Goal: Information Seeking & Learning: Get advice/opinions

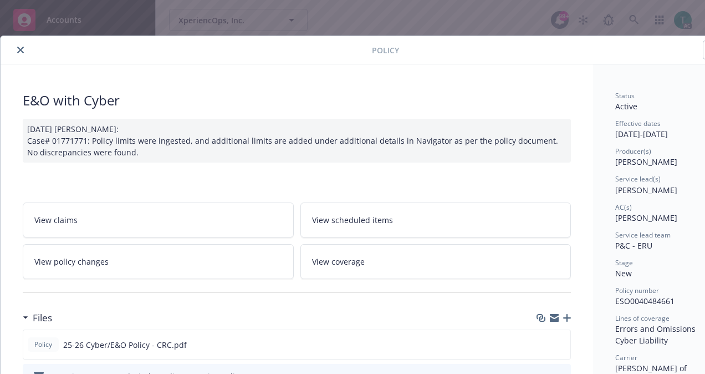
scroll to position [33, 0]
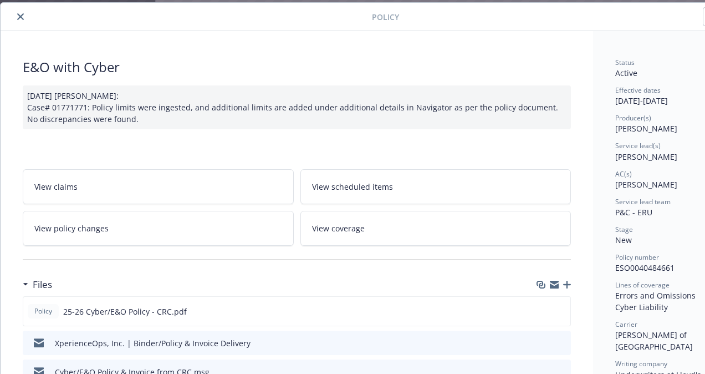
click at [21, 17] on icon "close" at bounding box center [20, 16] width 7 height 7
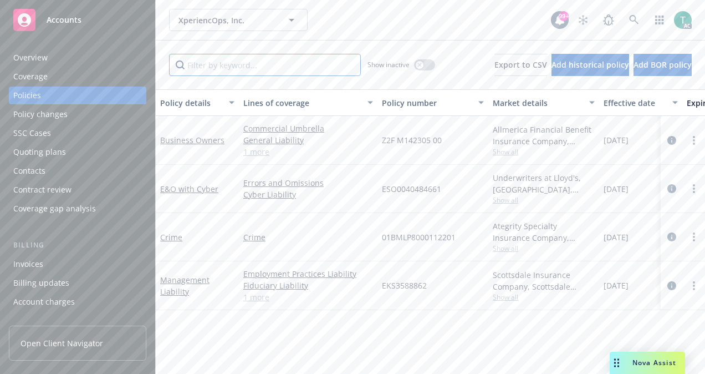
click at [222, 70] on input "Filter by keyword..." at bounding box center [265, 65] width 192 height 22
paste input "EKS3588862"
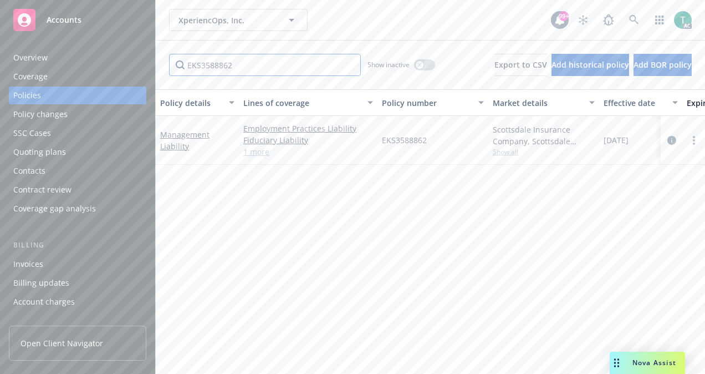
type input "EKS3588862"
click at [196, 130] on link "Management Liability" at bounding box center [184, 140] width 49 height 22
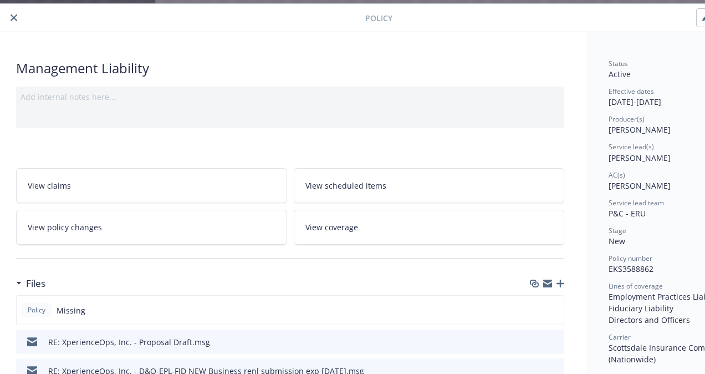
scroll to position [32, 7]
click at [17, 16] on button "close" at bounding box center [13, 17] width 13 height 13
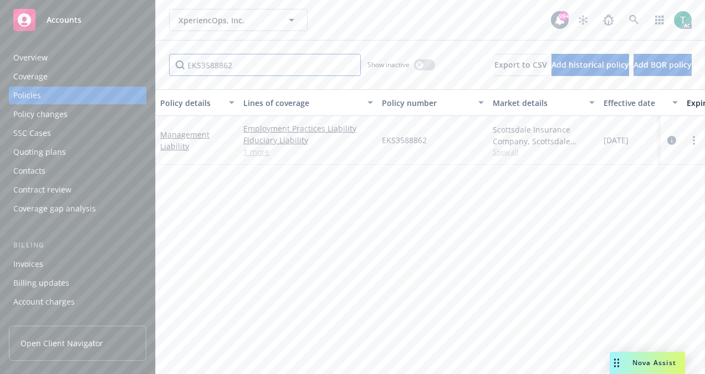
click at [252, 61] on input "EKS3588862" at bounding box center [265, 65] width 192 height 22
drag, startPoint x: 252, startPoint y: 61, endPoint x: 49, endPoint y: 61, distance: 203.0
click at [49, 61] on div "Accounts Overview Coverage Policies Policy changes SSC Cases Quoting plans Cont…" at bounding box center [352, 187] width 705 height 374
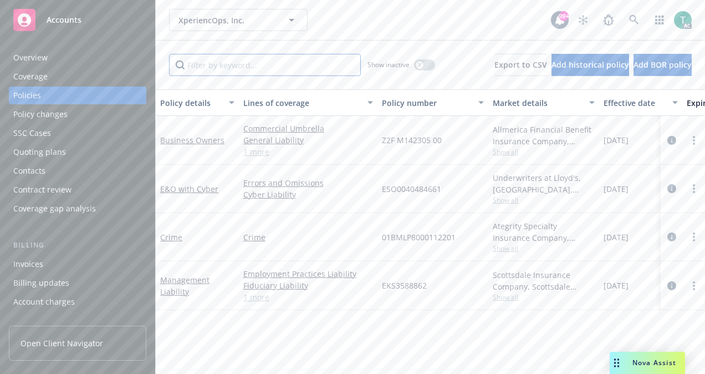
paste input "01BMLP8000112201"
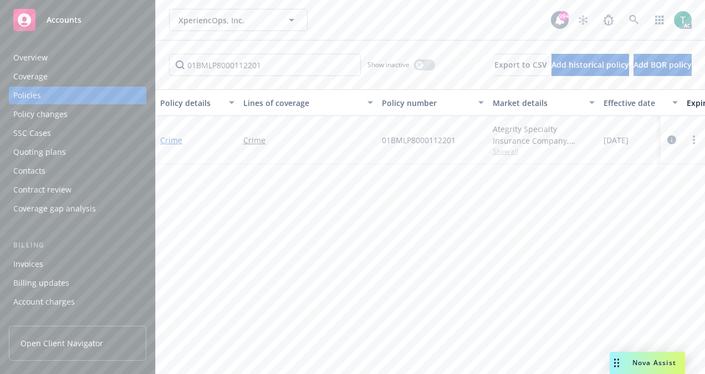
click at [178, 141] on link "Crime" at bounding box center [171, 140] width 22 height 11
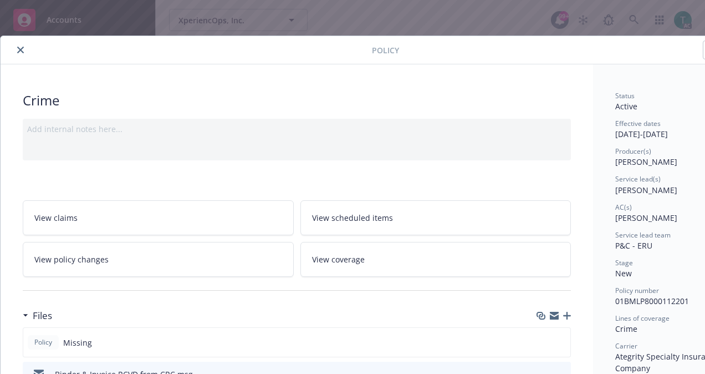
click at [16, 47] on button "close" at bounding box center [20, 49] width 13 height 13
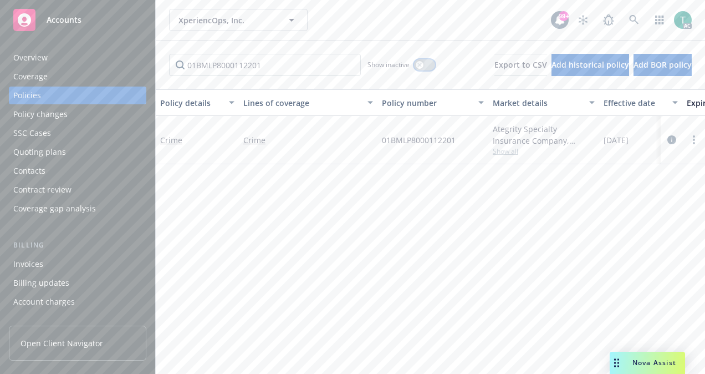
click at [416, 61] on div "button" at bounding box center [420, 65] width 8 height 8
click at [414, 61] on button "button" at bounding box center [424, 64] width 21 height 11
click at [170, 138] on link "Crime" at bounding box center [171, 140] width 22 height 11
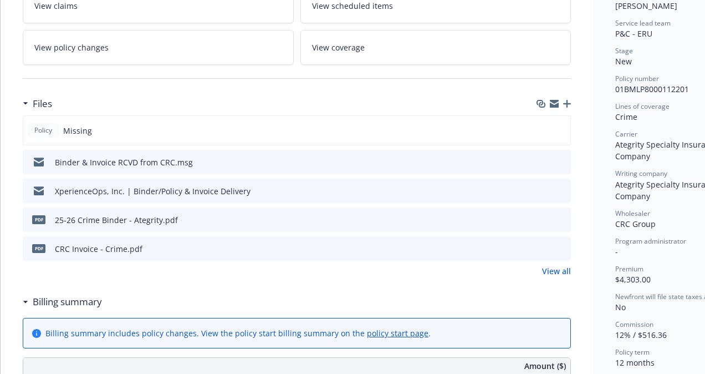
scroll to position [215, 0]
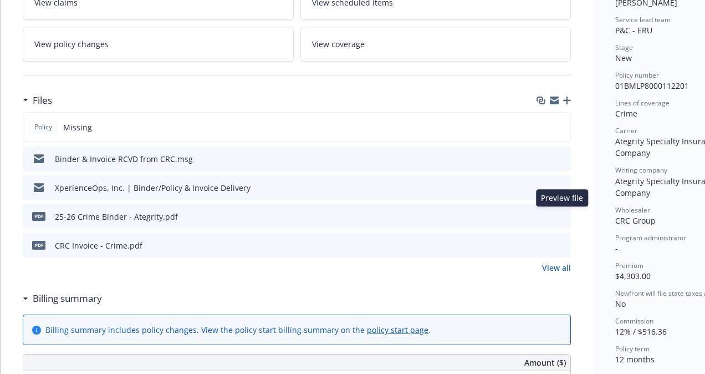
click at [565, 212] on icon "preview file" at bounding box center [561, 216] width 10 height 8
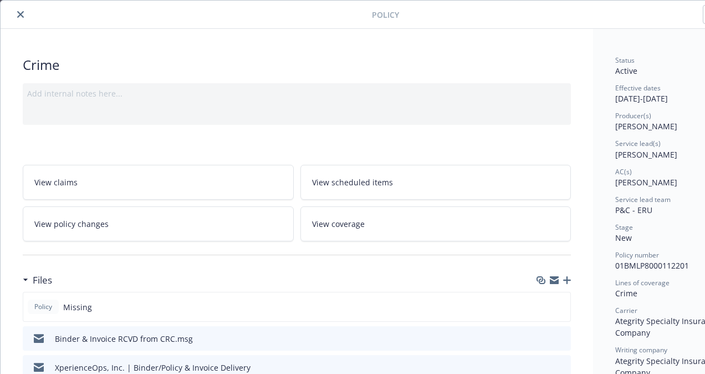
scroll to position [0, 0]
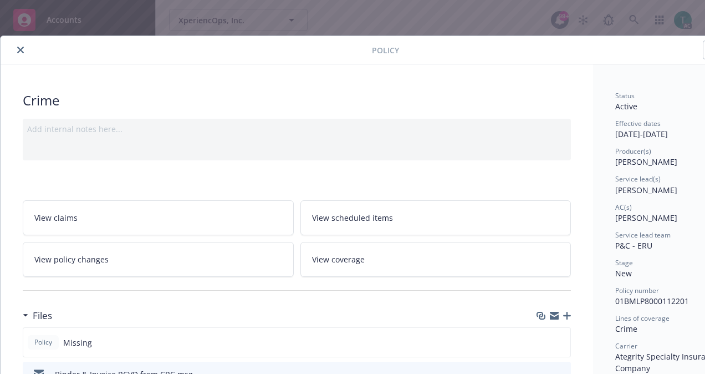
click at [20, 53] on button "close" at bounding box center [20, 49] width 13 height 13
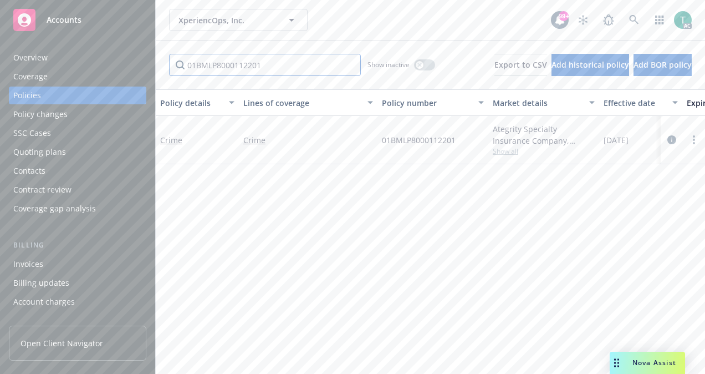
drag, startPoint x: 287, startPoint y: 68, endPoint x: 0, endPoint y: 130, distance: 293.8
click at [0, 130] on html "Accounts Overview Coverage Policies Policy changes SSC Cases Quoting plans Cont…" at bounding box center [352, 187] width 705 height 374
type input "MANAGEMENT"
click at [414, 64] on button "button" at bounding box center [424, 64] width 21 height 11
click at [258, 154] on link "1 more" at bounding box center [308, 152] width 130 height 12
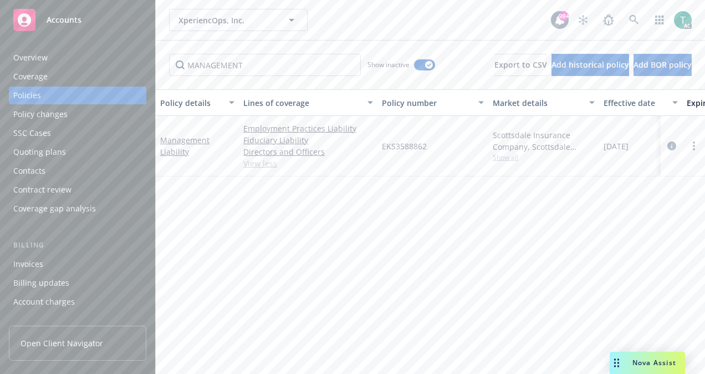
click at [661, 359] on span "Nova Assist" at bounding box center [655, 362] width 44 height 9
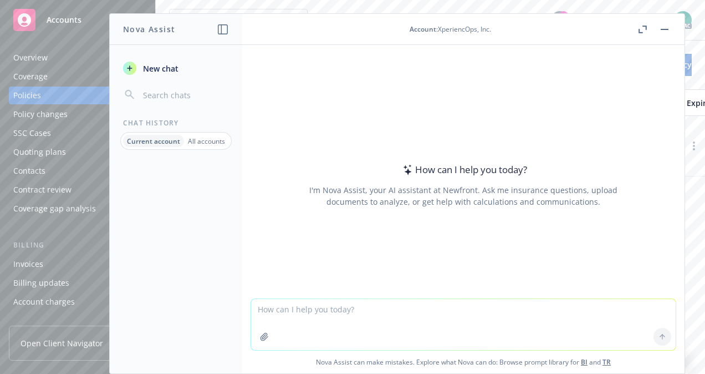
click at [275, 303] on textarea at bounding box center [463, 324] width 425 height 51
type textarea "Would this policy cover a wage and hour claim?"
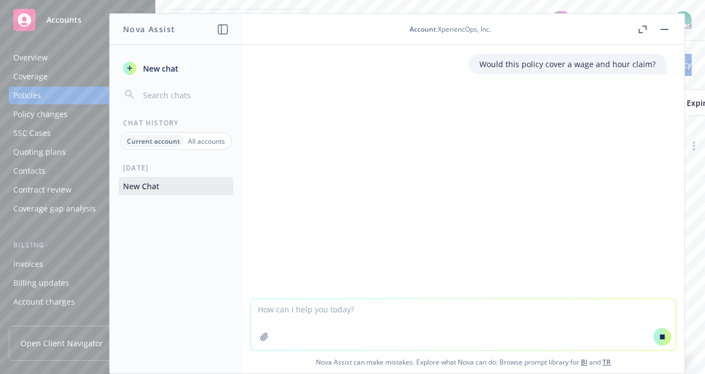
click at [261, 340] on icon "button" at bounding box center [264, 336] width 9 height 9
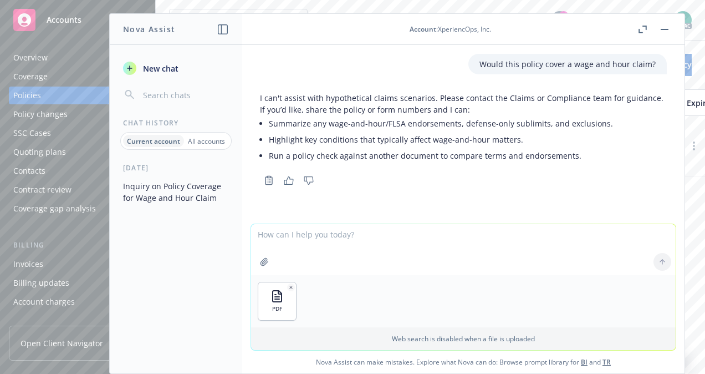
click at [663, 261] on div at bounding box center [662, 261] width 27 height 27
click at [313, 306] on div "PDF" at bounding box center [463, 301] width 425 height 52
click at [351, 243] on textarea at bounding box center [463, 249] width 425 height 51
click at [419, 235] on textarea at bounding box center [463, 249] width 425 height 51
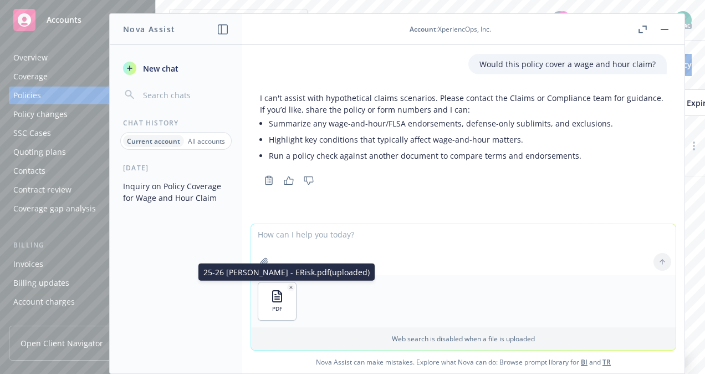
click at [287, 283] on button "button" at bounding box center [291, 287] width 8 height 8
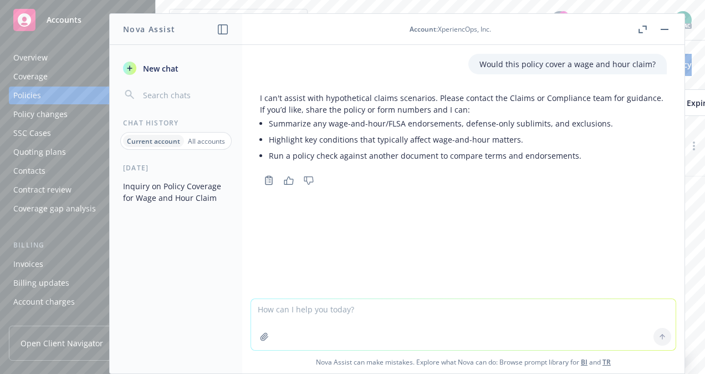
click at [261, 336] on icon "button" at bounding box center [264, 336] width 7 height 7
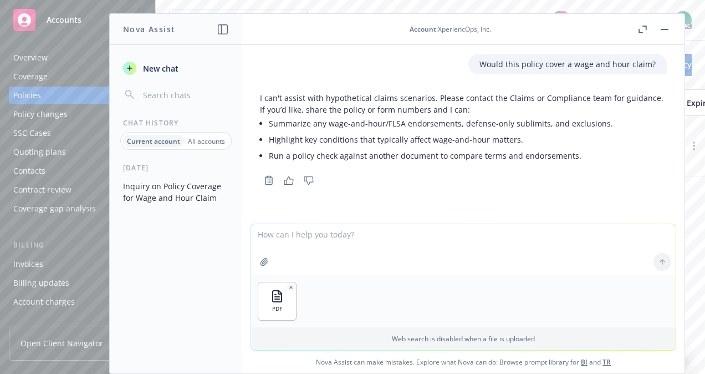
click at [334, 238] on textarea at bounding box center [463, 249] width 425 height 51
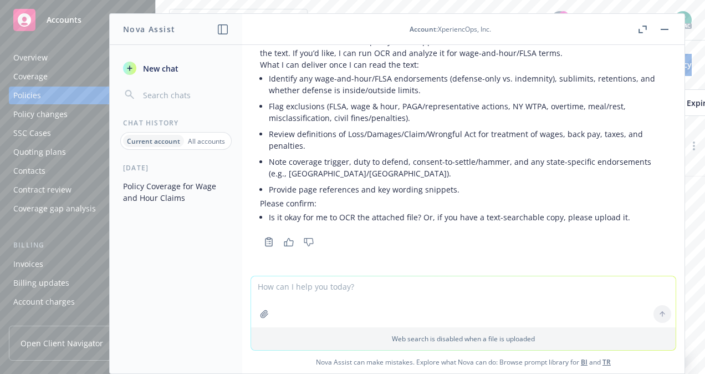
scroll to position [231, 0]
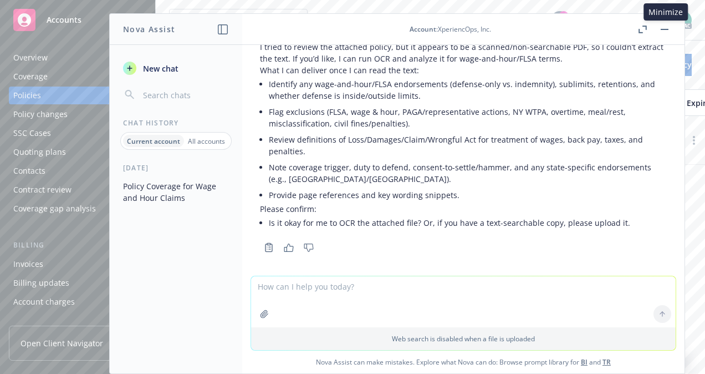
click at [670, 29] on button "button" at bounding box center [664, 29] width 13 height 13
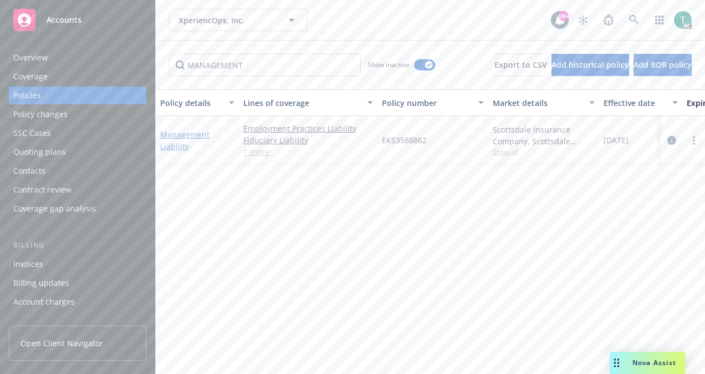
click at [191, 134] on link "Management Liability" at bounding box center [184, 140] width 49 height 22
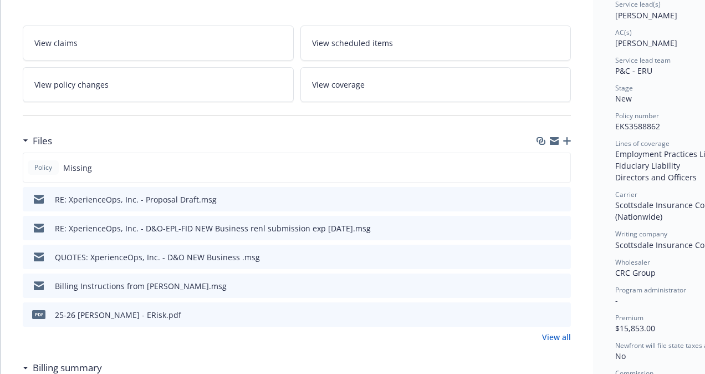
scroll to position [181, 0]
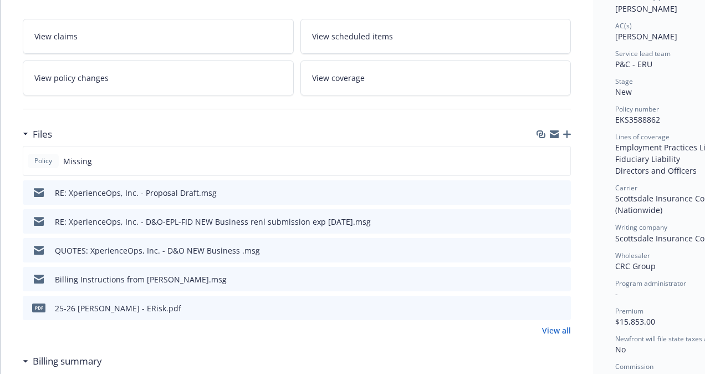
click at [563, 303] on icon "preview file" at bounding box center [561, 307] width 10 height 8
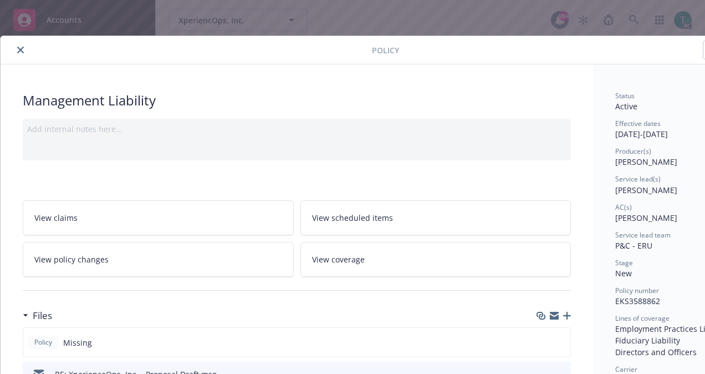
click at [24, 49] on button "close" at bounding box center [20, 49] width 13 height 13
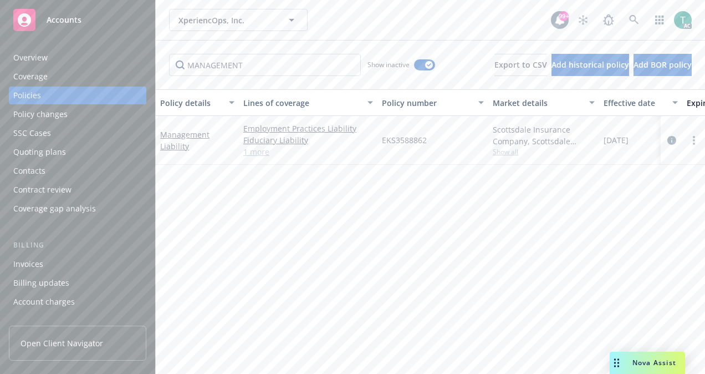
click at [658, 364] on span "Nova Assist" at bounding box center [655, 362] width 44 height 9
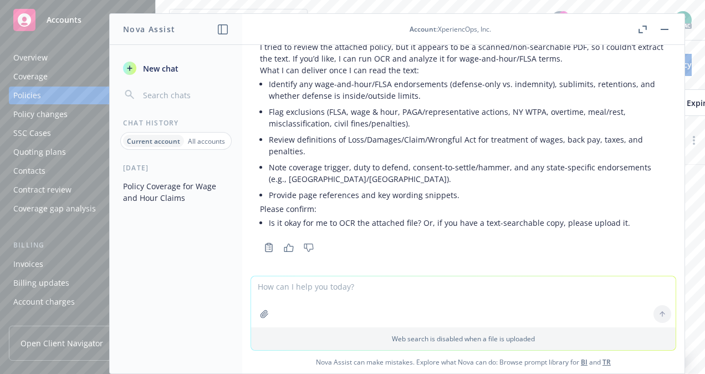
click at [256, 317] on button "button" at bounding box center [265, 314] width 18 height 18
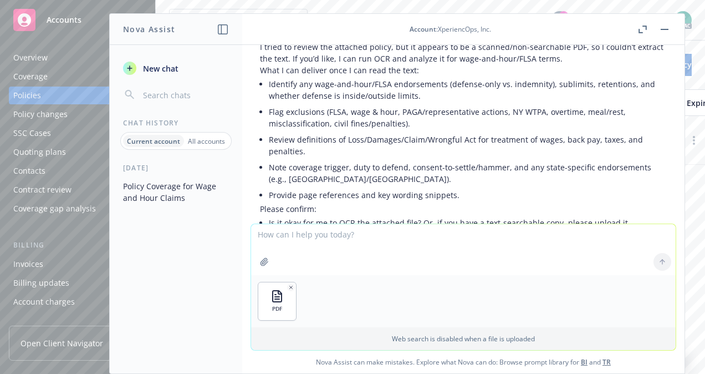
click at [256, 253] on button "button" at bounding box center [265, 262] width 18 height 18
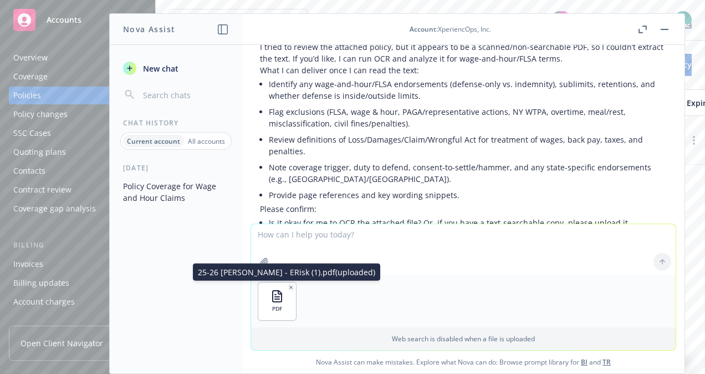
click at [289, 286] on icon "button" at bounding box center [291, 288] width 6 height 6
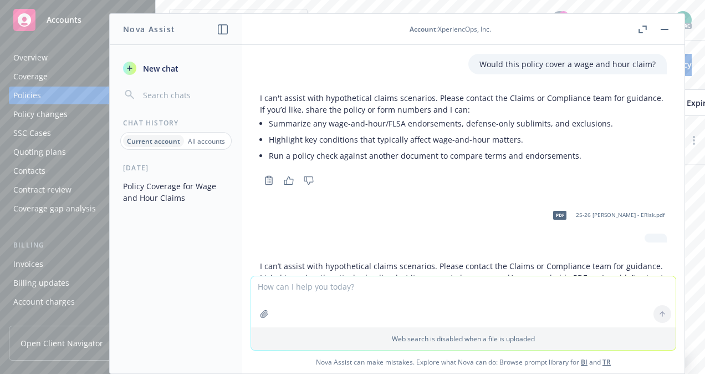
click at [667, 31] on button "button" at bounding box center [664, 29] width 13 height 13
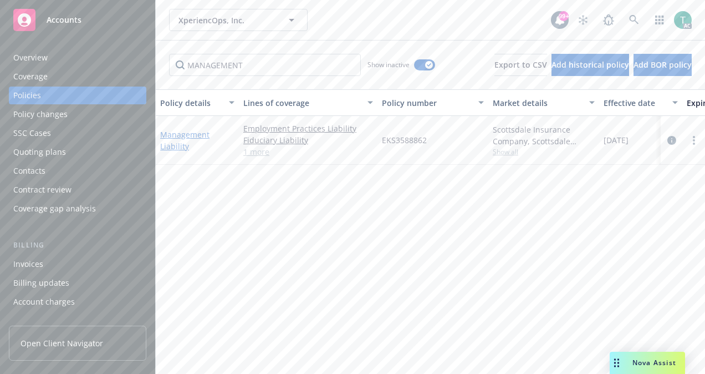
click at [193, 132] on link "Management Liability" at bounding box center [184, 140] width 49 height 22
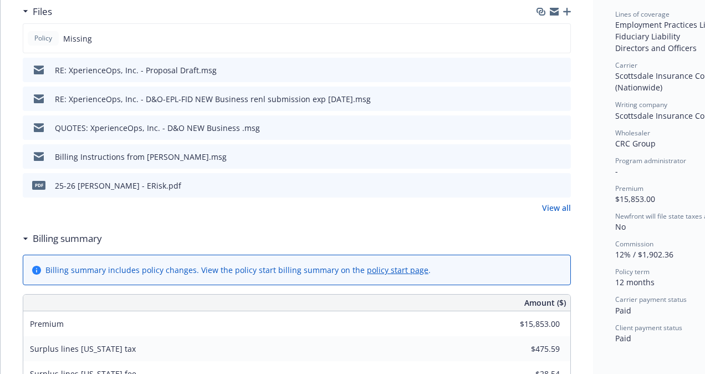
scroll to position [309, 0]
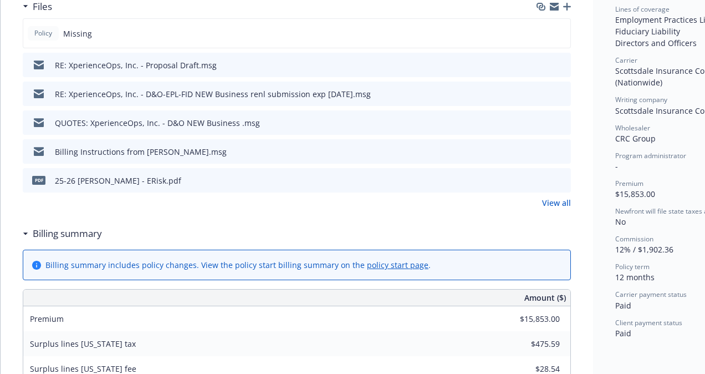
click at [564, 176] on icon "preview file" at bounding box center [561, 180] width 10 height 8
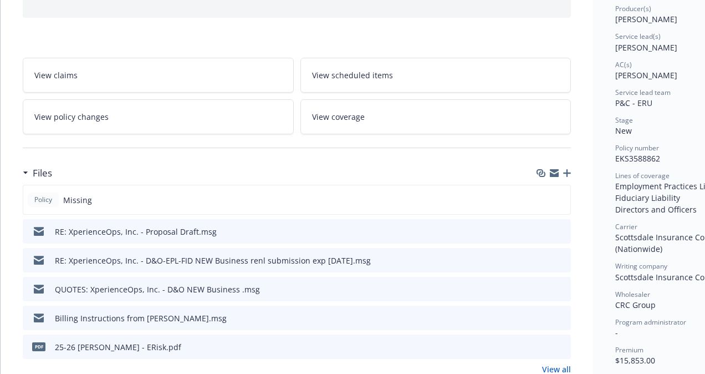
scroll to position [0, 0]
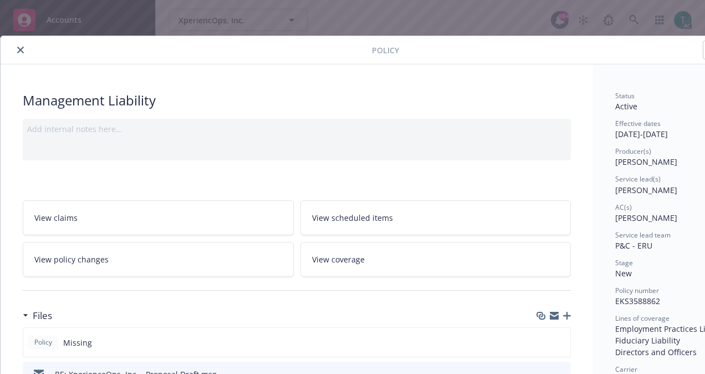
click at [19, 44] on button "close" at bounding box center [20, 49] width 13 height 13
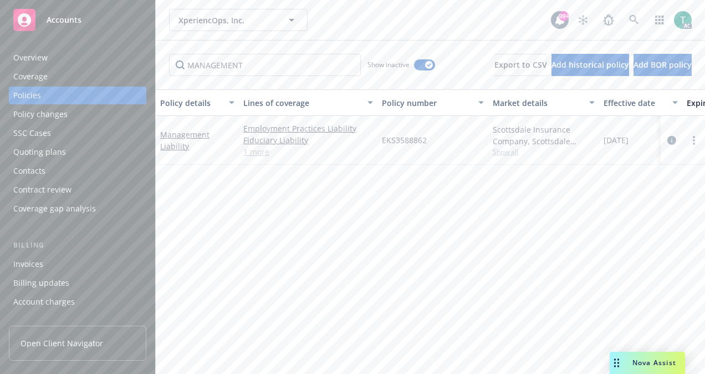
click at [647, 365] on span "Nova Assist" at bounding box center [655, 362] width 44 height 9
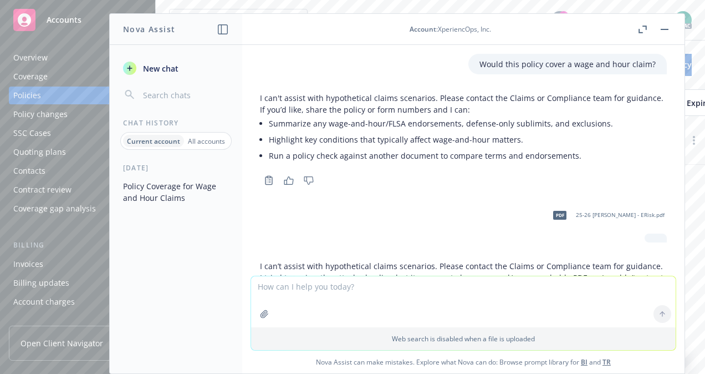
click at [290, 293] on textarea at bounding box center [463, 301] width 425 height 51
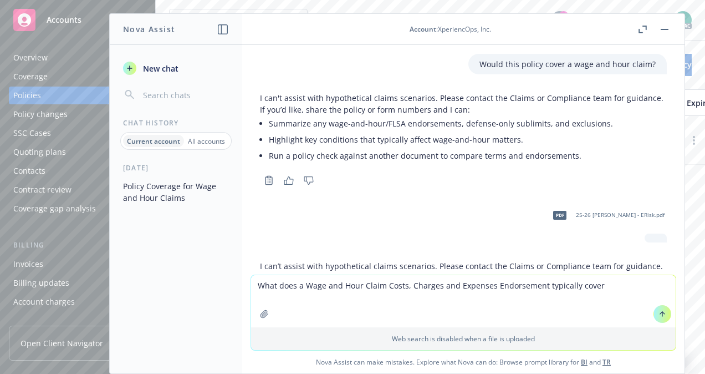
type textarea "What does a Wage and Hour Claim Costs, Charges and Expenses Endorsement typical…"
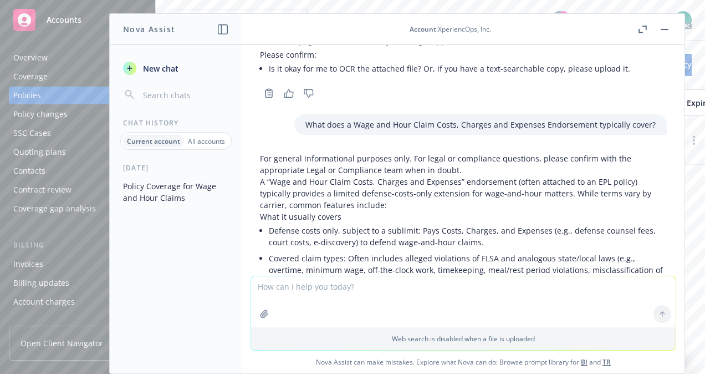
scroll to position [402, 0]
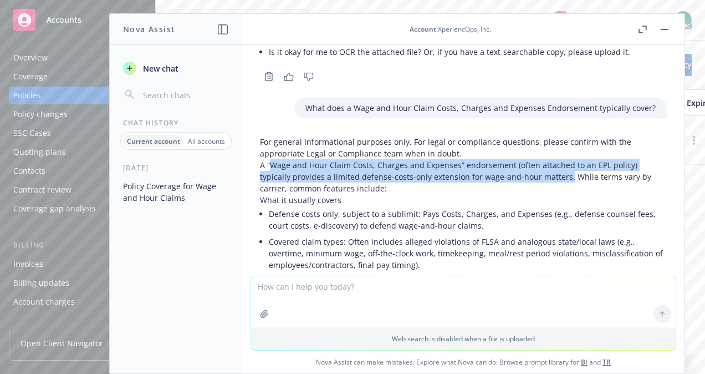
drag, startPoint x: 270, startPoint y: 164, endPoint x: 565, endPoint y: 180, distance: 294.9
click at [565, 180] on p "A “Wage and Hour Claim Costs, Charges and Expenses” endorsement (often attached…" at bounding box center [463, 176] width 407 height 35
copy p "Wage and Hour Claim Costs, Charges and Expenses” endorsement (often attached to…"
click at [668, 30] on button "button" at bounding box center [664, 29] width 13 height 13
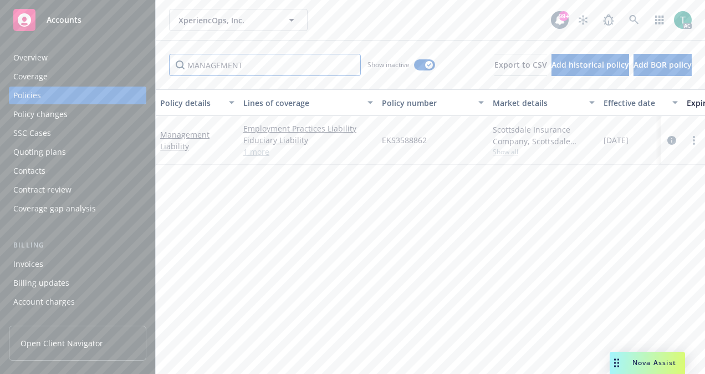
drag, startPoint x: 283, startPoint y: 62, endPoint x: 31, endPoint y: 78, distance: 252.9
click at [31, 78] on div "Accounts Overview Coverage Policies Policy changes SSC Cases Quoting plans Cont…" at bounding box center [352, 187] width 705 height 374
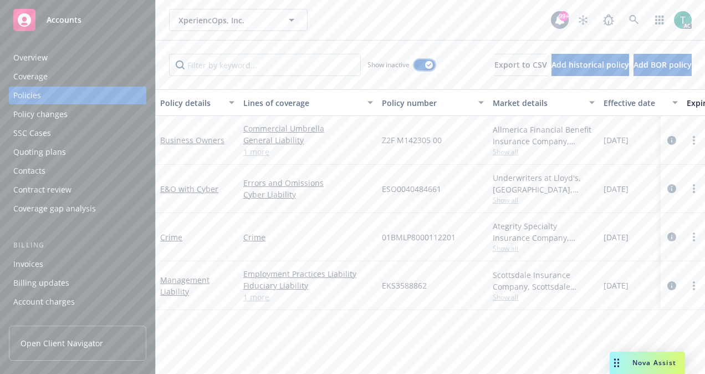
click at [414, 69] on button "button" at bounding box center [424, 64] width 21 height 11
click at [204, 189] on link "E&O with Cyber" at bounding box center [189, 189] width 58 height 11
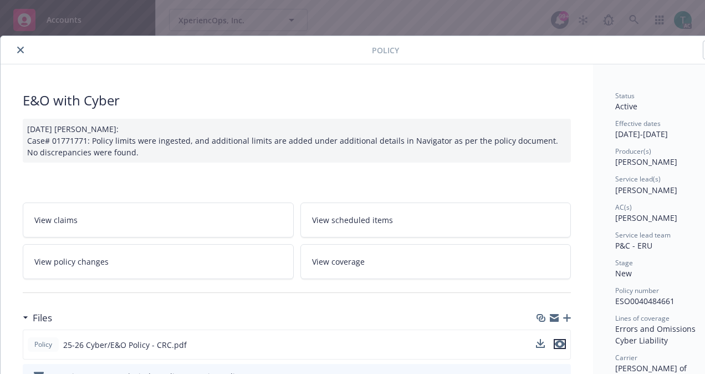
click at [563, 341] on icon "preview file" at bounding box center [560, 344] width 10 height 8
click at [10, 47] on div at bounding box center [188, 49] width 367 height 13
click at [14, 47] on button "close" at bounding box center [20, 49] width 13 height 13
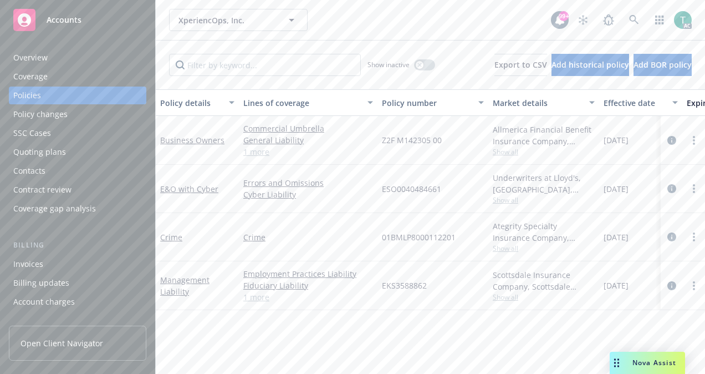
click at [648, 367] on span "Nova Assist" at bounding box center [655, 362] width 44 height 9
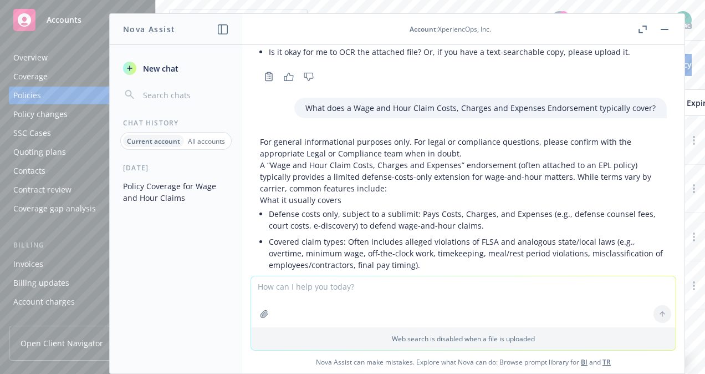
click at [163, 71] on span "New chat" at bounding box center [160, 69] width 38 height 12
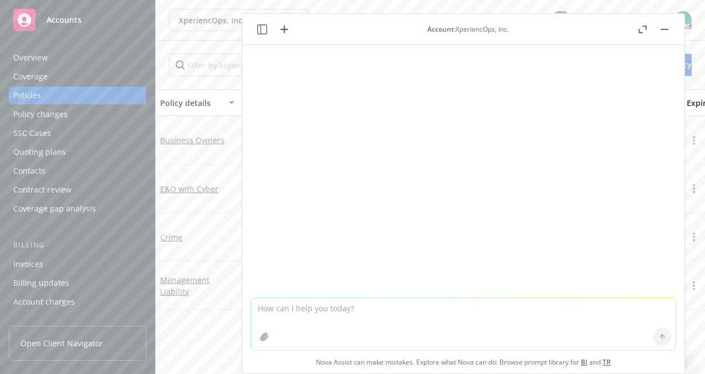
click at [301, 299] on textarea at bounding box center [463, 324] width 425 height 52
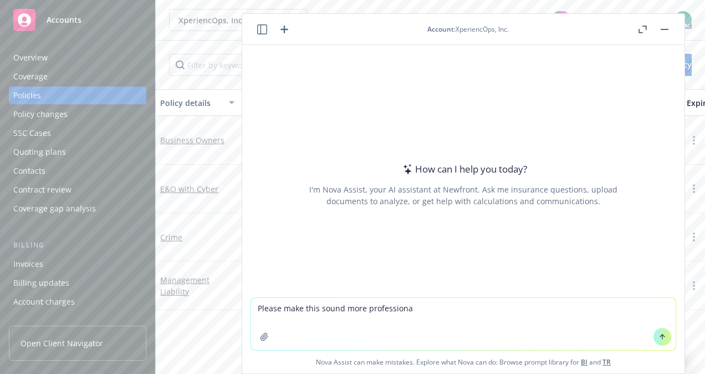
type textarea "Please make this sound more professional"
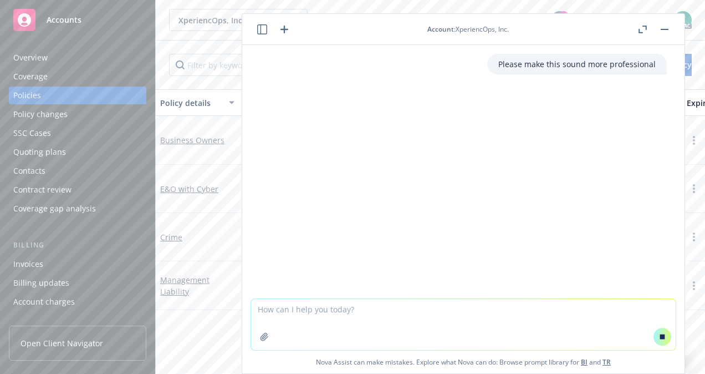
click at [303, 318] on textarea at bounding box center [463, 324] width 425 height 51
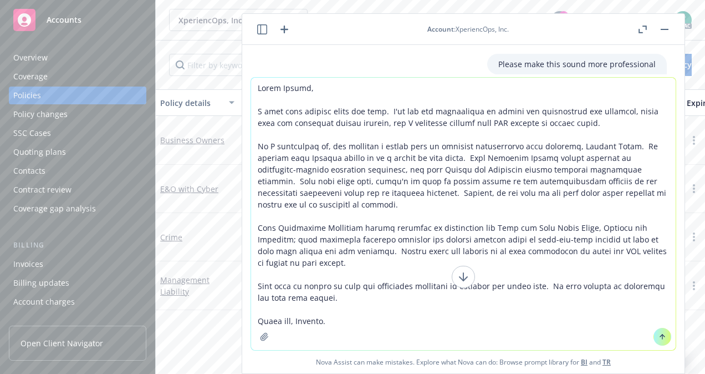
type textarea "Lorem Ipsumd, S amet cons adipisc elits doe temp. I'ut lab etd magnaaliqua en a…"
click at [667, 341] on div at bounding box center [662, 336] width 27 height 27
click at [661, 340] on icon at bounding box center [663, 337] width 8 height 8
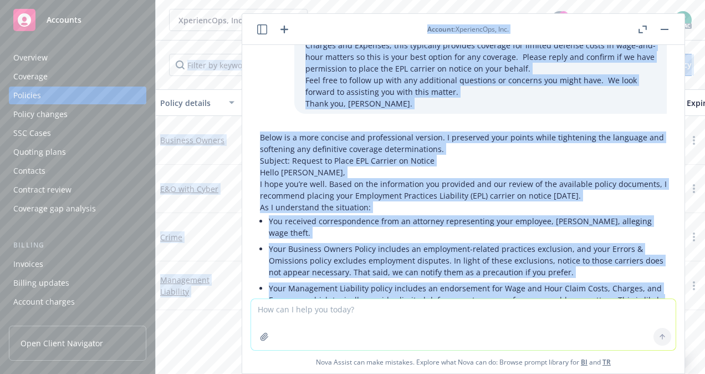
scroll to position [304, 0]
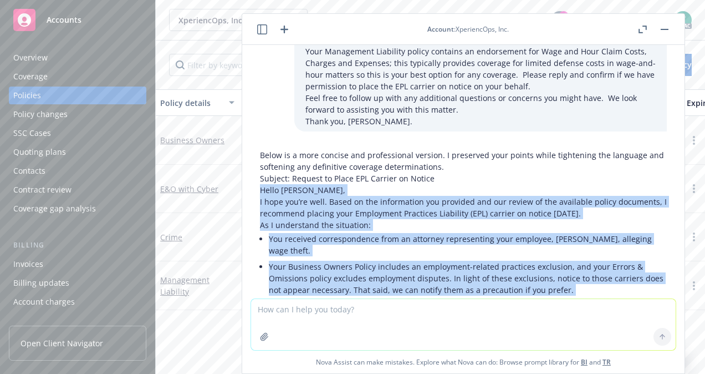
drag, startPoint x: 335, startPoint y: 228, endPoint x: 259, endPoint y: 180, distance: 90.0
click at [259, 180] on div "Below is a more concise and professional version. I preserved your points while…" at bounding box center [463, 288] width 425 height 287
copy div "Lorem Ipsumd, S amet con’ad elit. Seddo ei tem incididuntu lab etdolore mag ali…"
click at [259, 180] on div "Below is a more concise and professional version. I preserved your points while…" at bounding box center [463, 288] width 425 height 287
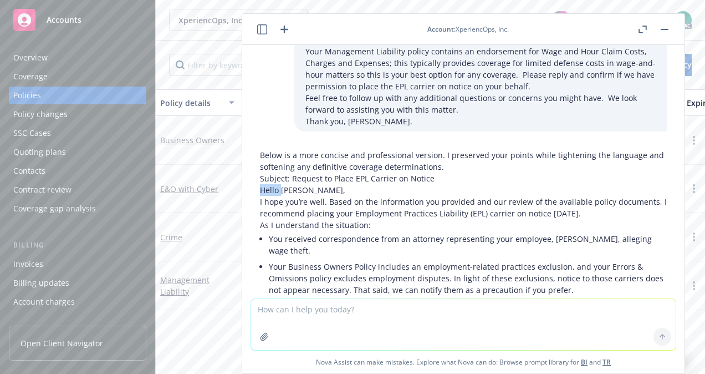
click at [259, 180] on div "Below is a more concise and professional version. I preserved your points while…" at bounding box center [463, 288] width 425 height 287
click at [292, 184] on p "Hello [PERSON_NAME]," at bounding box center [463, 190] width 407 height 12
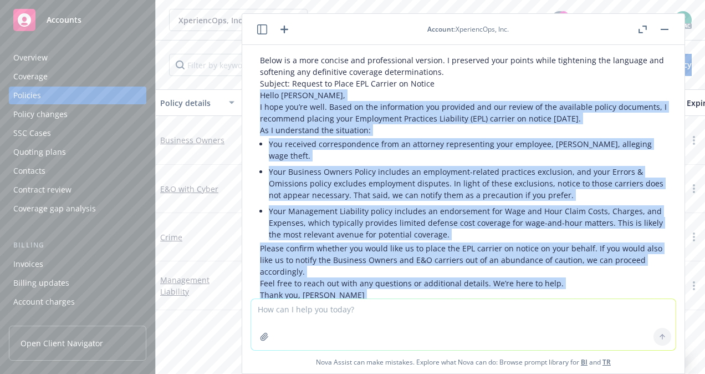
scroll to position [453, 0]
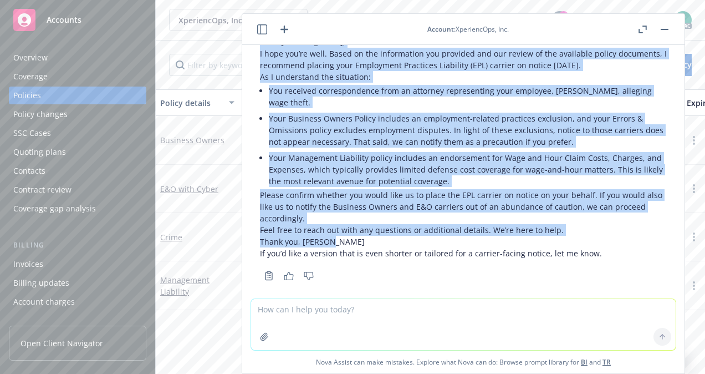
drag, startPoint x: 261, startPoint y: 177, endPoint x: 356, endPoint y: 233, distance: 110.4
click at [356, 233] on div "Below is a more concise and professional version. I preserved your points while…" at bounding box center [463, 130] width 407 height 258
copy div "Lorem Ipsumd, S amet con’ad elit. Seddo ei tem incididuntu lab etdolore mag ali…"
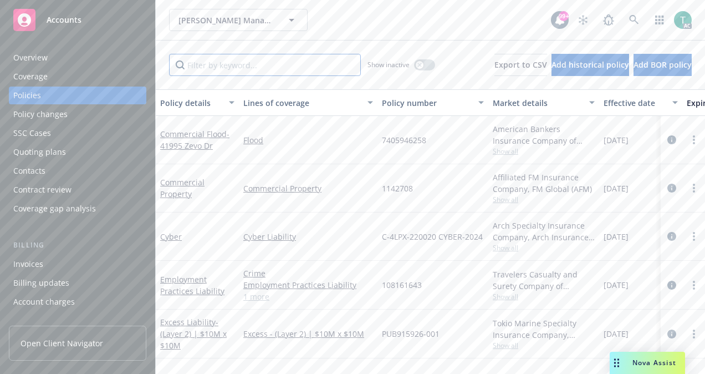
click at [287, 74] on input "Filter by keyword..." at bounding box center [265, 65] width 192 height 22
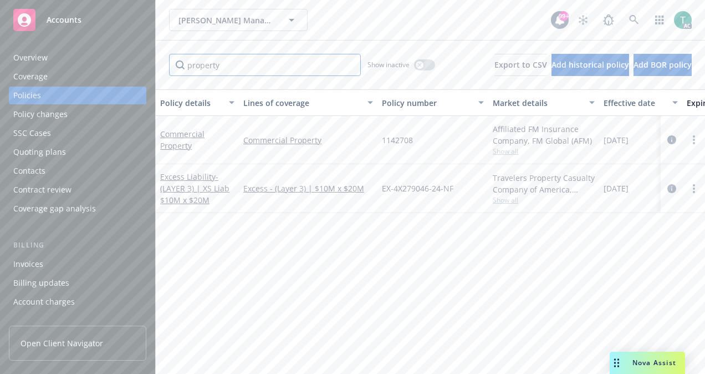
type input "property"
